Goal: Information Seeking & Learning: Check status

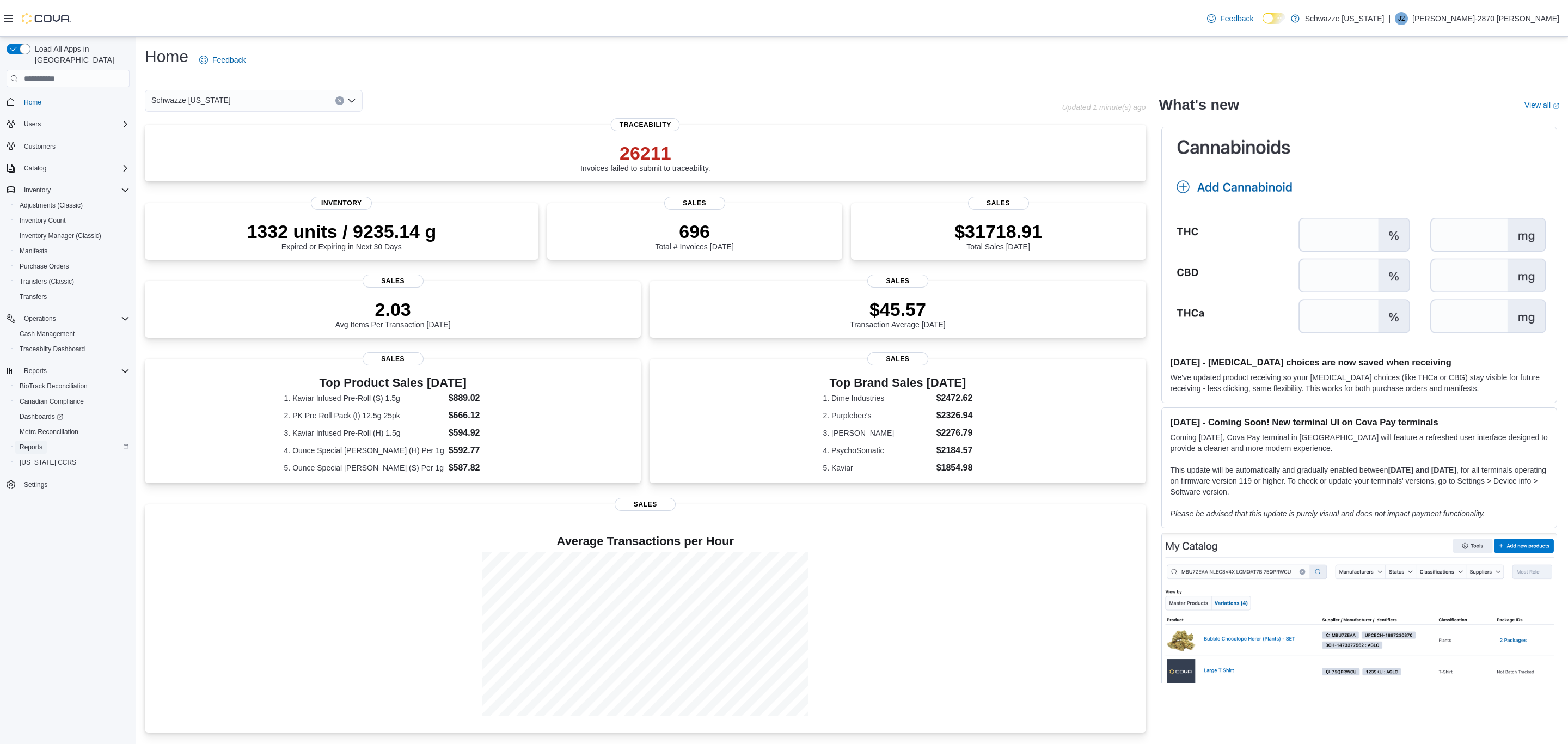
click at [23, 443] on span "Reports" at bounding box center [30, 447] width 23 height 8
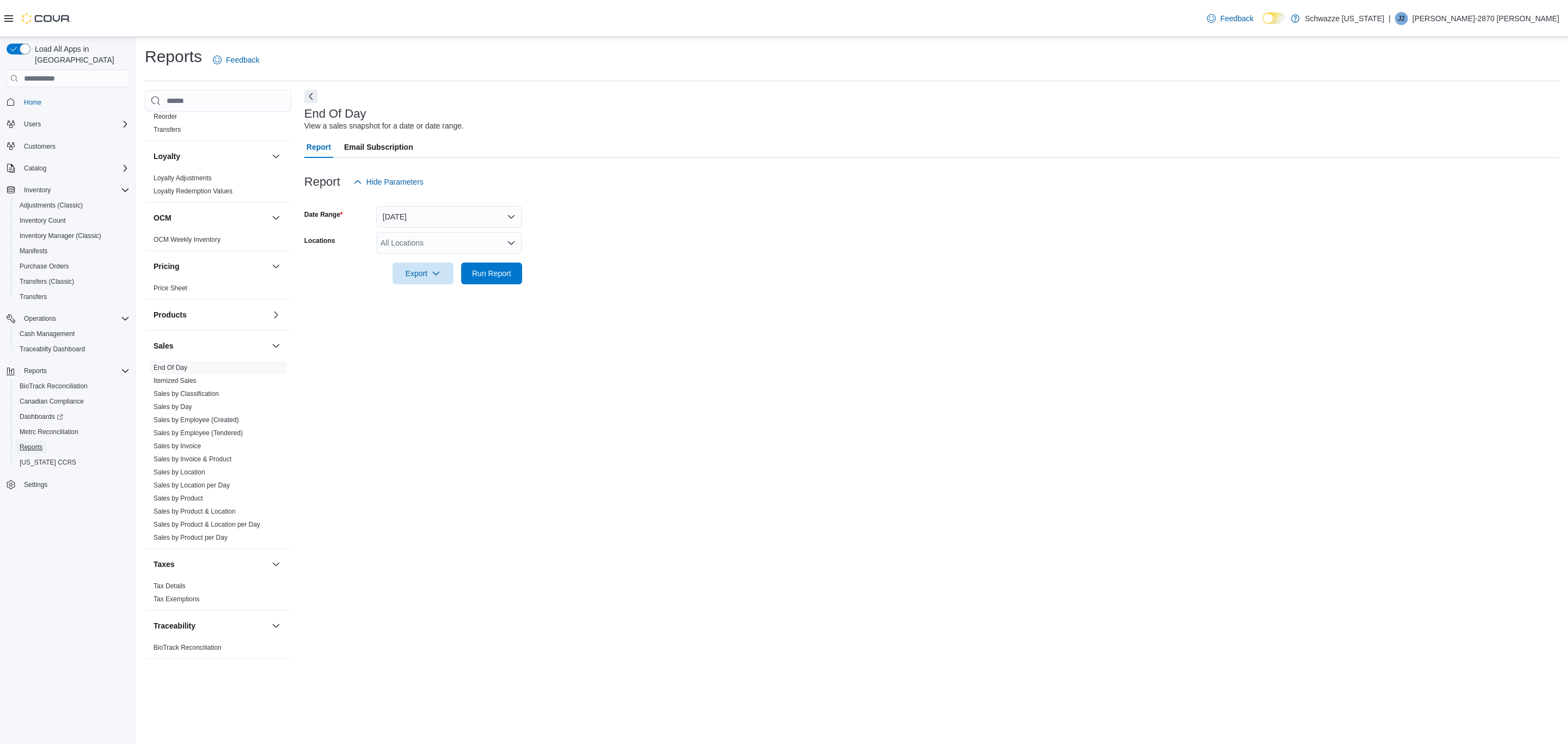
scroll to position [401, 0]
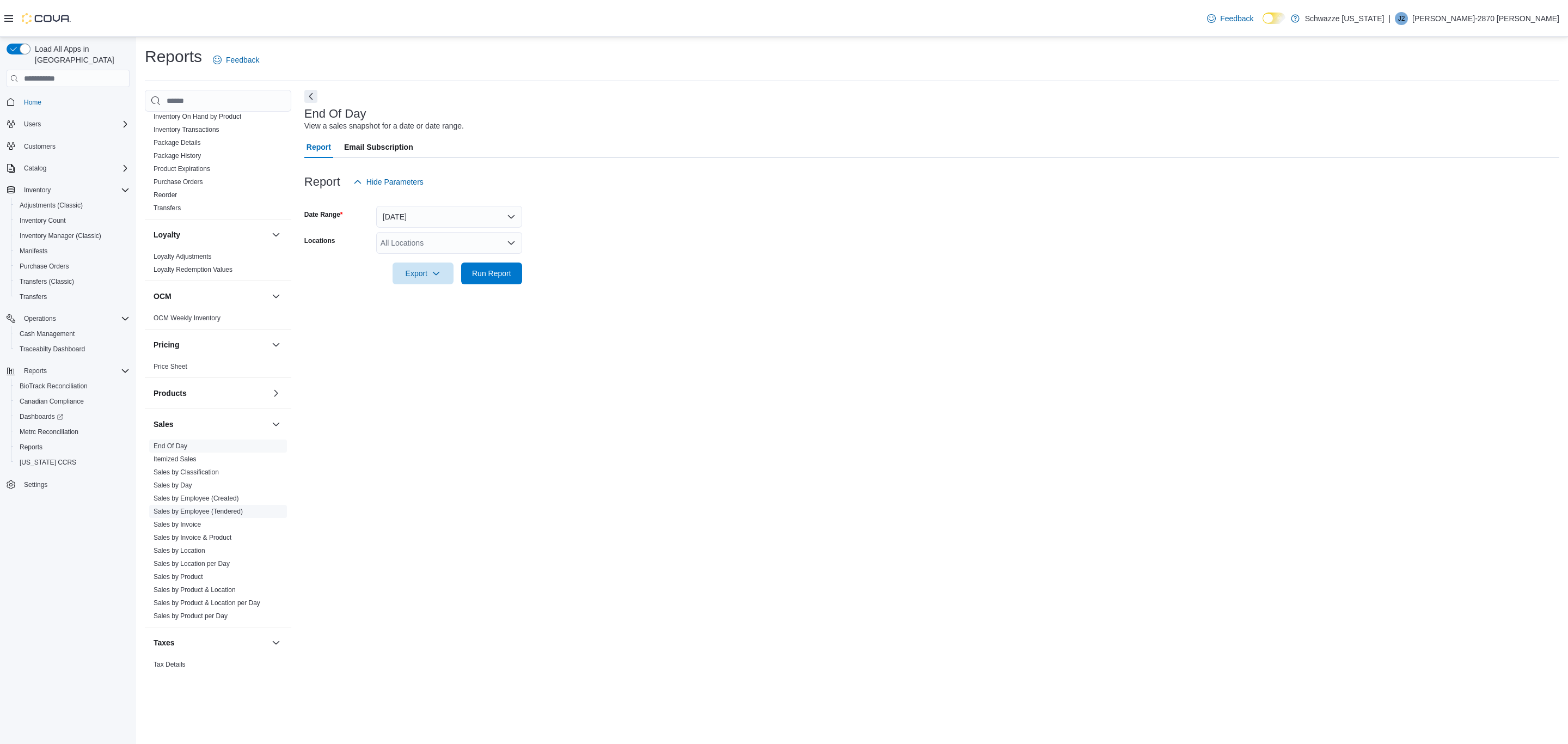
click at [237, 513] on link "Sales by Employee (Tendered)" at bounding box center [198, 511] width 89 height 8
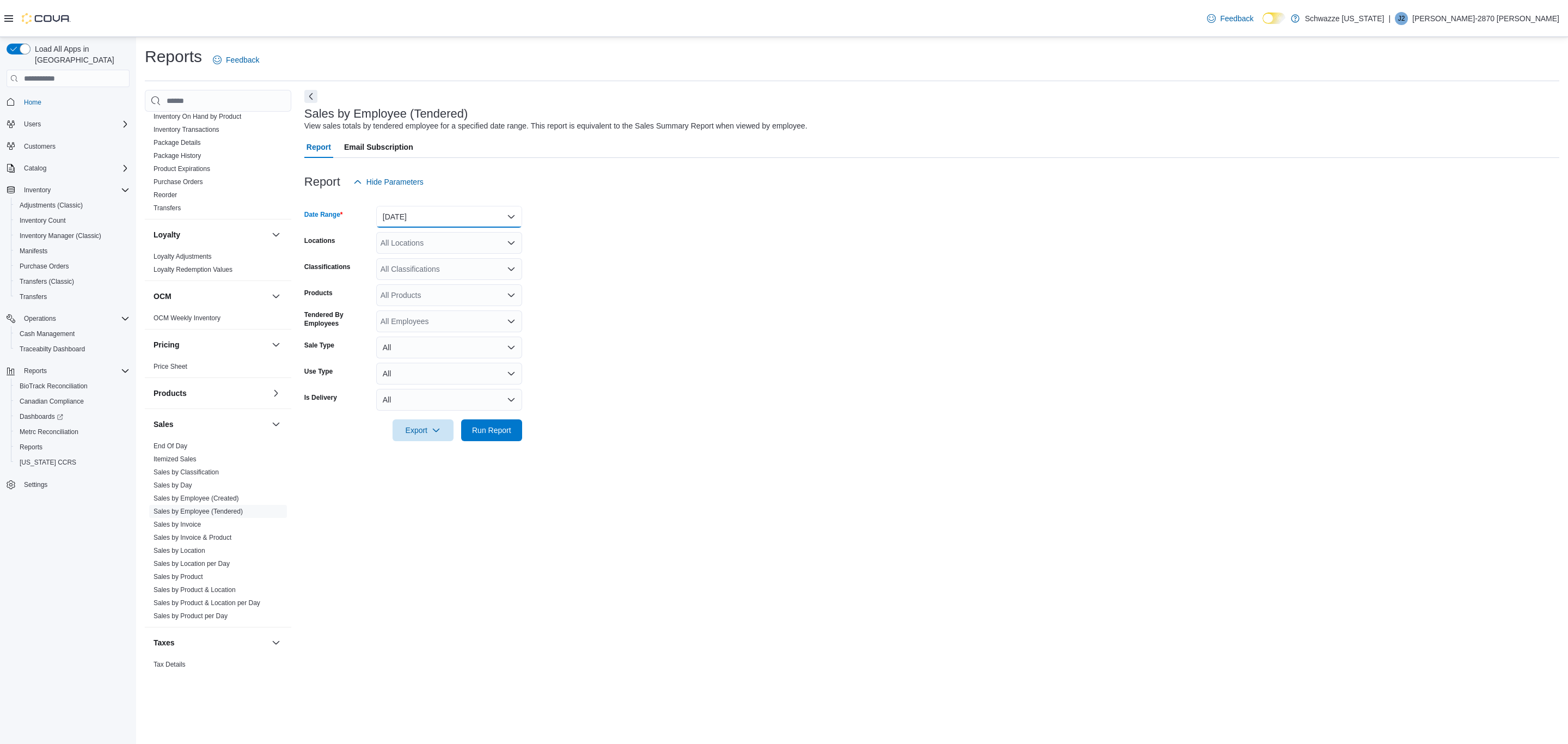
click at [391, 209] on button "[DATE]" at bounding box center [449, 216] width 146 height 22
click at [412, 263] on span "[DATE]" at bounding box center [455, 261] width 124 height 13
click at [457, 242] on div "All Locations" at bounding box center [449, 243] width 146 height 22
click at [437, 356] on span "[GEOGRAPHIC_DATA]" at bounding box center [444, 353] width 80 height 11
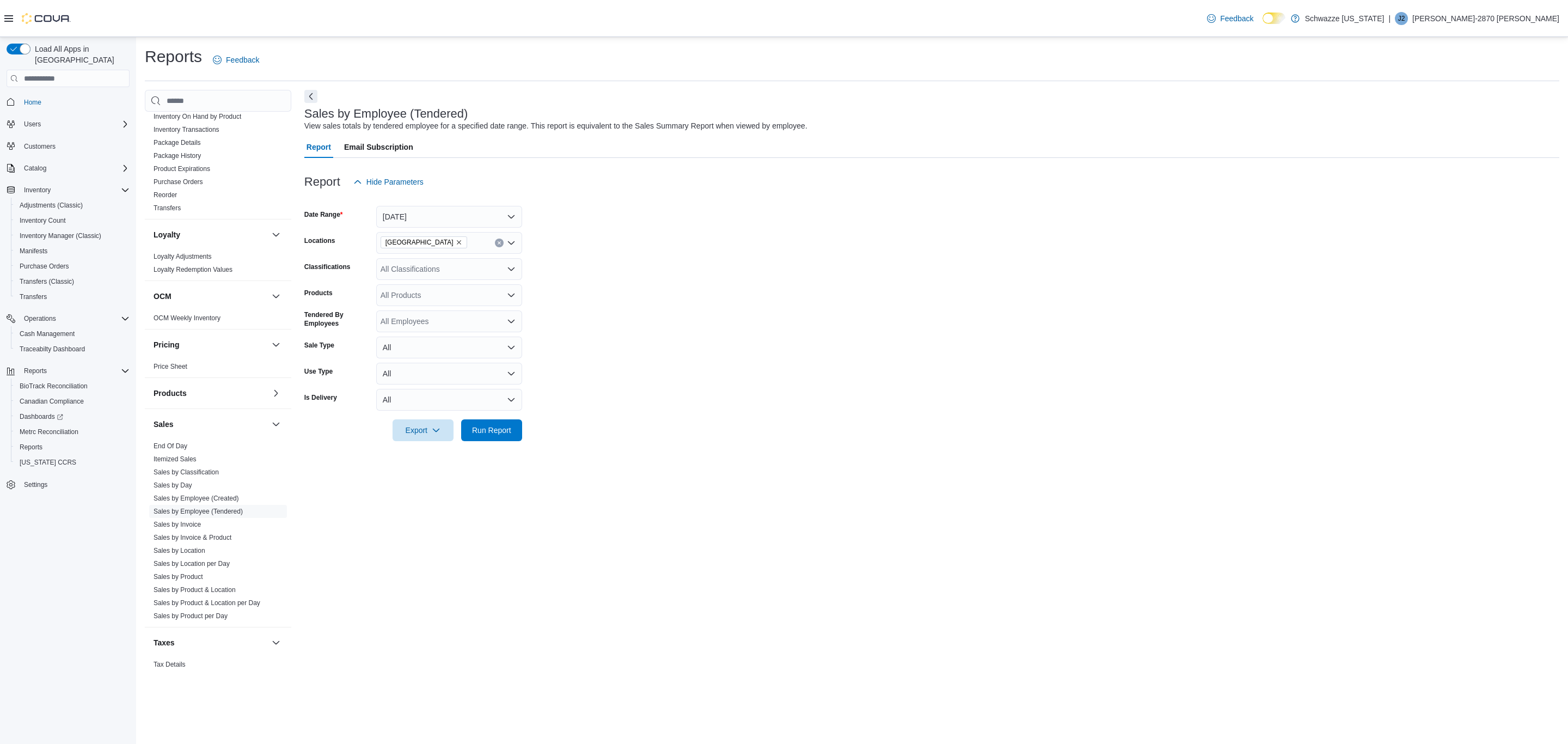
click at [557, 302] on form "Date Range [DATE] Locations EV10 [GEOGRAPHIC_DATA] Classifications All Classifi…" at bounding box center [932, 317] width 1255 height 248
click at [506, 436] on span "Run Report" at bounding box center [491, 429] width 48 height 22
